Goal: Information Seeking & Learning: Understand process/instructions

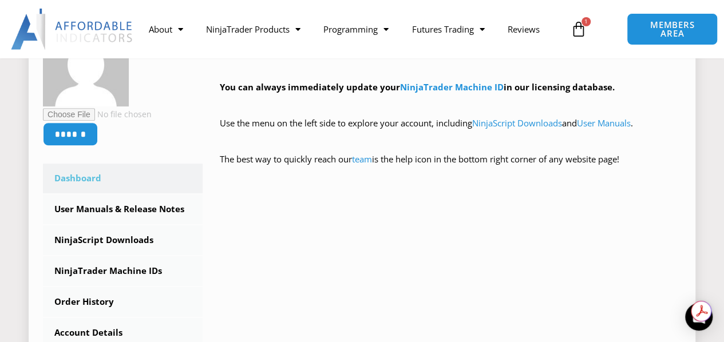
scroll to position [172, 0]
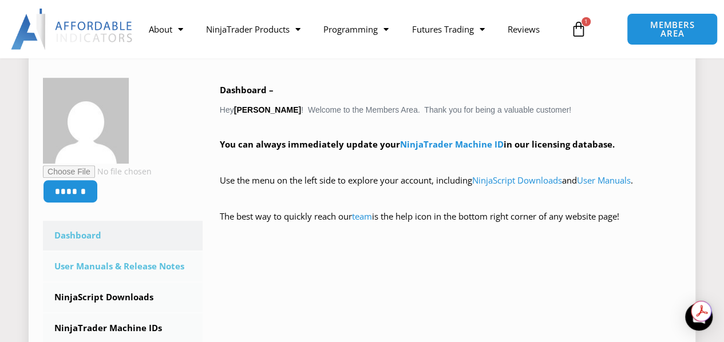
click at [155, 266] on link "User Manuals & Release Notes" at bounding box center [123, 267] width 160 height 30
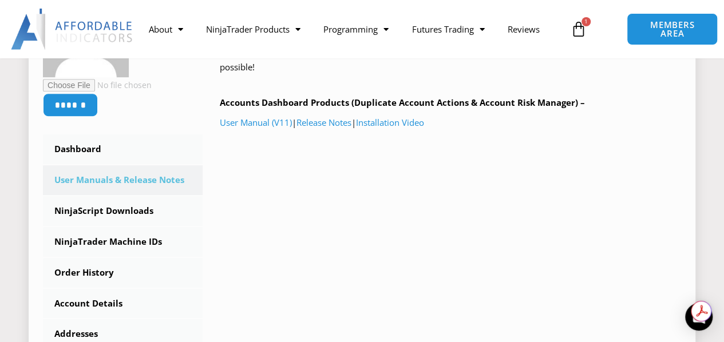
scroll to position [229, 0]
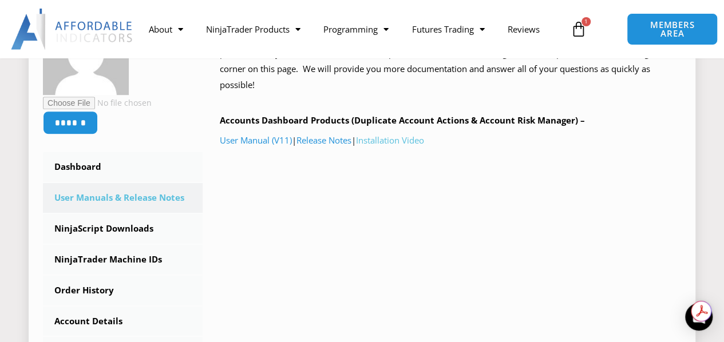
click at [394, 139] on link "Installation Video" at bounding box center [390, 140] width 68 height 11
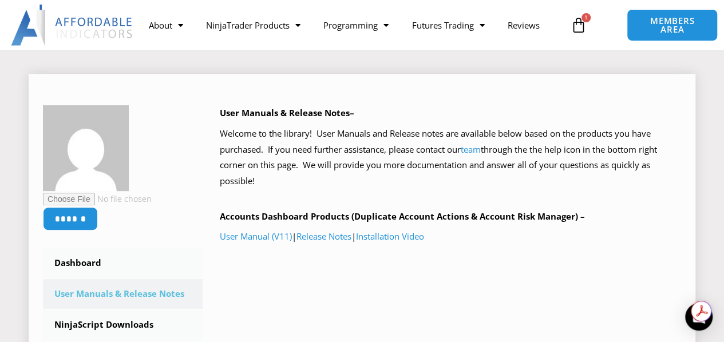
scroll to position [114, 0]
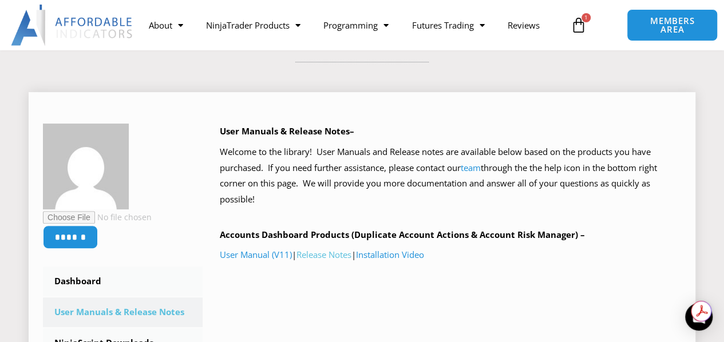
click at [330, 256] on link "Release Notes" at bounding box center [323, 254] width 55 height 11
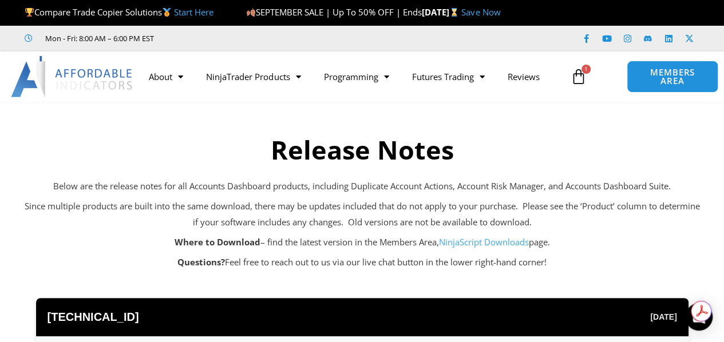
click at [472, 244] on link "NinjaScript Downloads" at bounding box center [484, 241] width 90 height 11
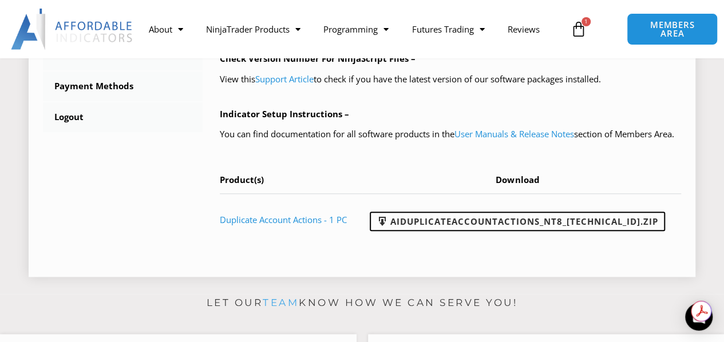
scroll to position [515, 0]
